Goal: Book appointment/travel/reservation

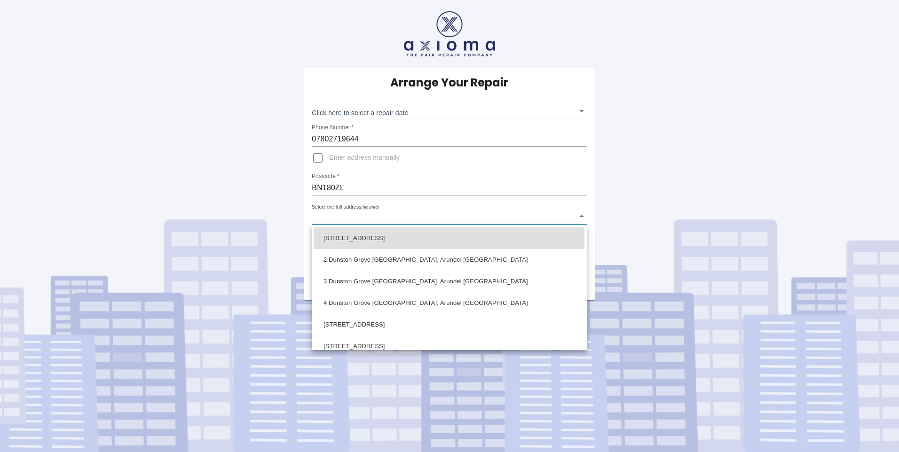
click at [581, 216] on body "Arrange Your Repair Click here to select a repair date ​ Phone Number   * 07802…" at bounding box center [449, 226] width 899 height 452
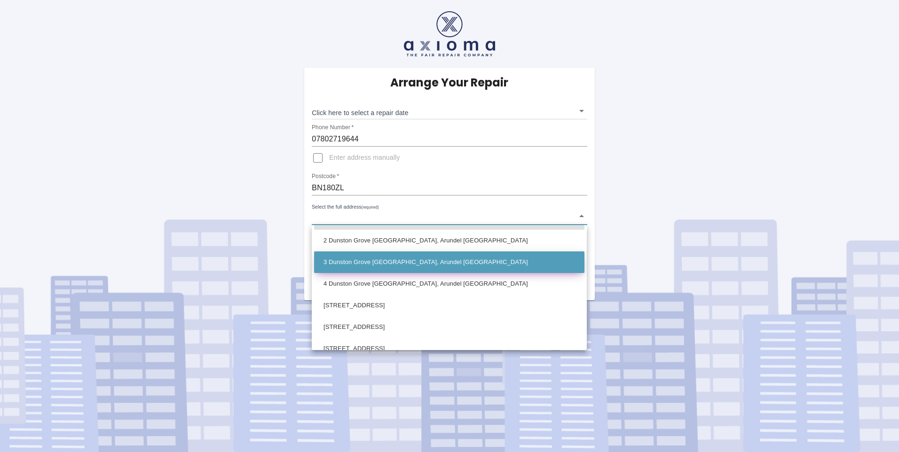
scroll to position [74, 0]
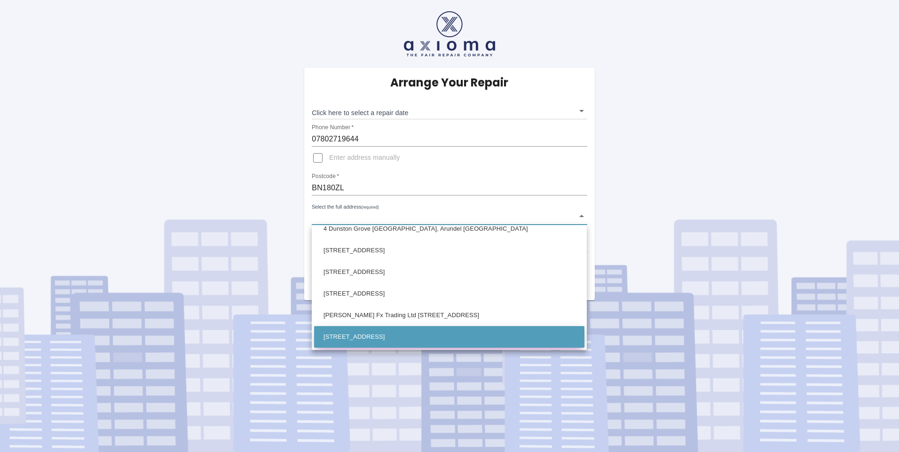
click at [449, 340] on li "[STREET_ADDRESS]" at bounding box center [449, 337] width 270 height 22
type input "[STREET_ADDRESS]"
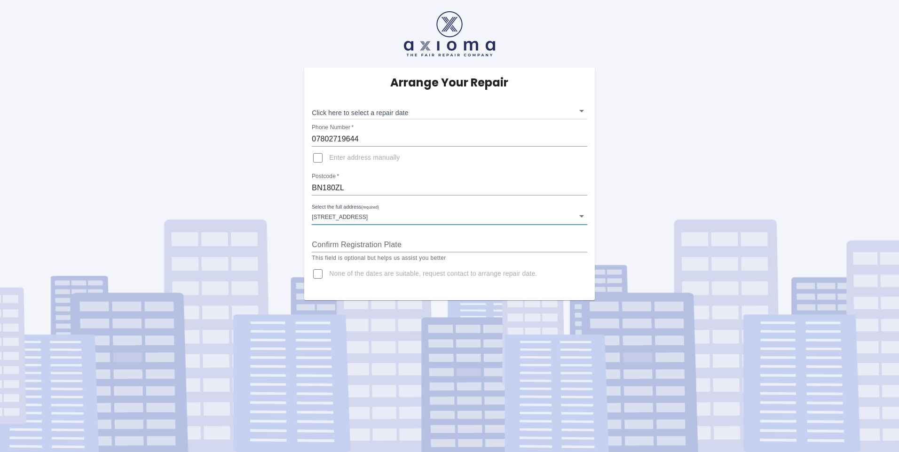
click at [381, 241] on input "Confirm Registration Plate" at bounding box center [449, 245] width 275 height 15
type input "K9JRX"
click at [583, 111] on body "Arrange Your Repair Click here to select a repair date ​ Phone Number   * 07802…" at bounding box center [449, 226] width 899 height 452
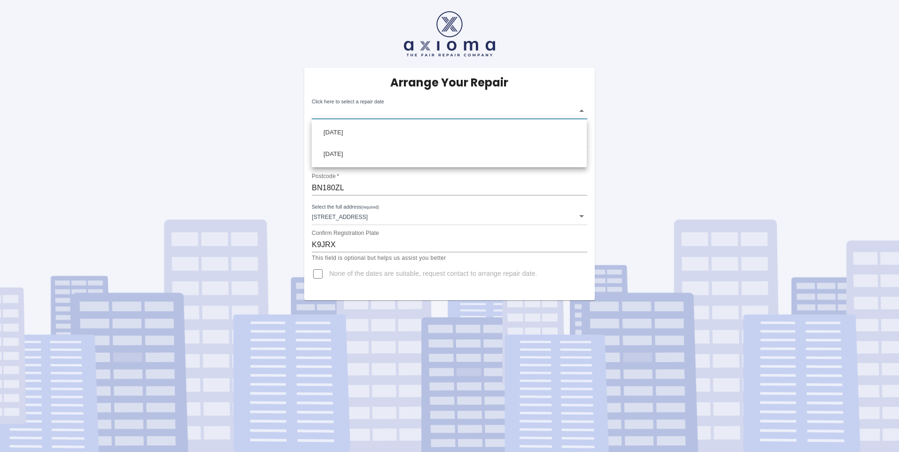
click at [316, 276] on div at bounding box center [449, 226] width 899 height 452
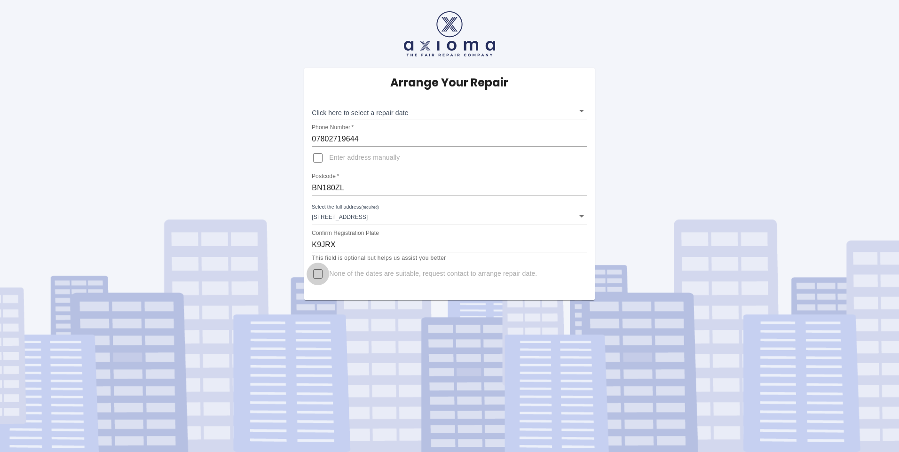
click at [317, 277] on input "None of the dates are suitable, request contact to arrange repair date." at bounding box center [318, 274] width 23 height 23
checkbox input "true"
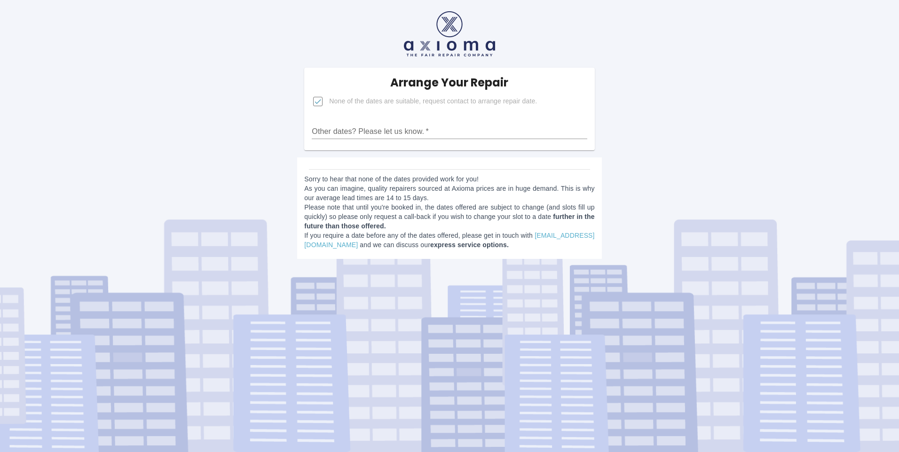
click at [375, 131] on input "Other dates? Please let us know.   *" at bounding box center [449, 131] width 275 height 15
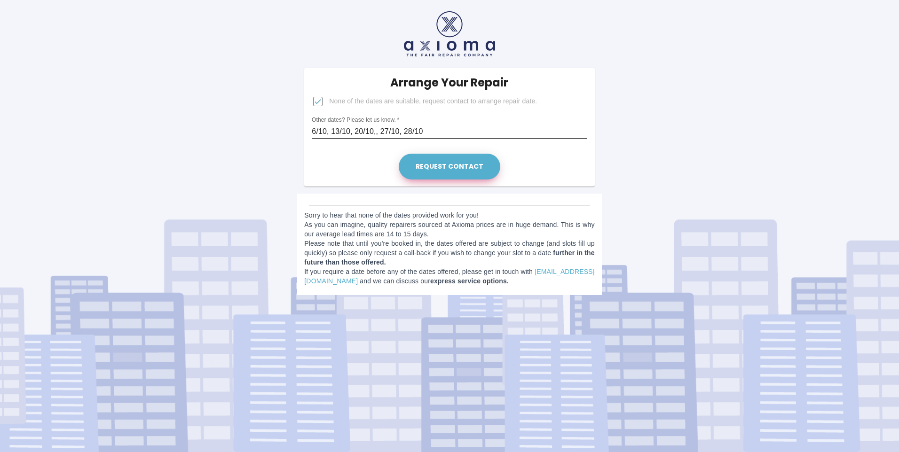
type input "6/10, 13/10, 20/10,, 27/10, 28/10"
click at [440, 167] on button "Request contact" at bounding box center [450, 167] width 102 height 26
